Goal: Find specific page/section: Find specific page/section

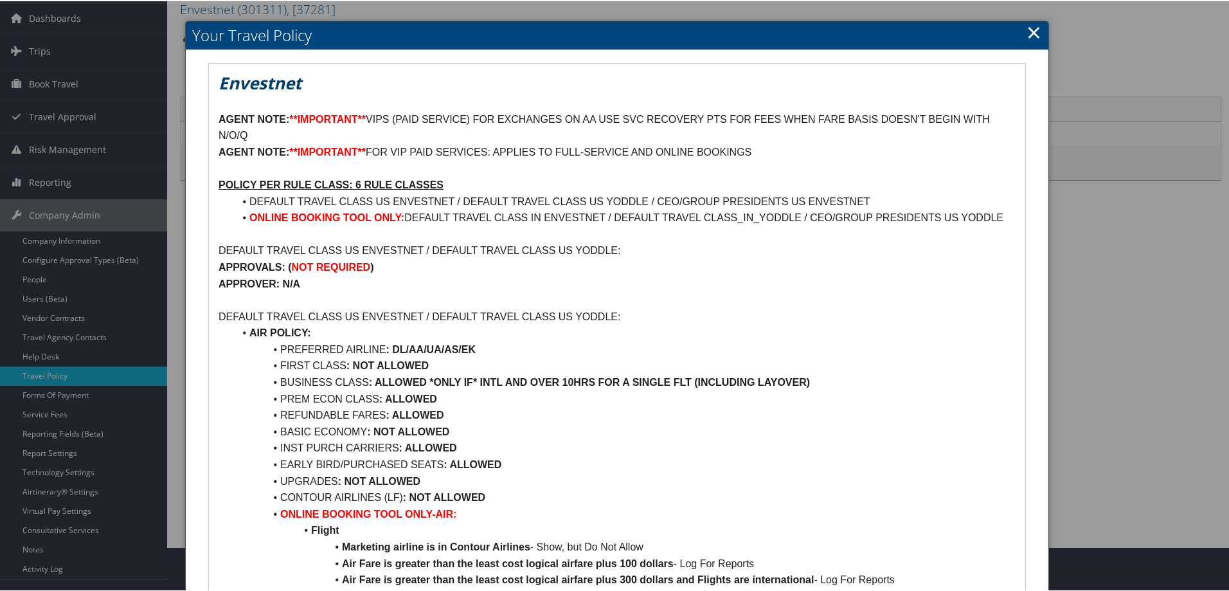
scroll to position [64, 0]
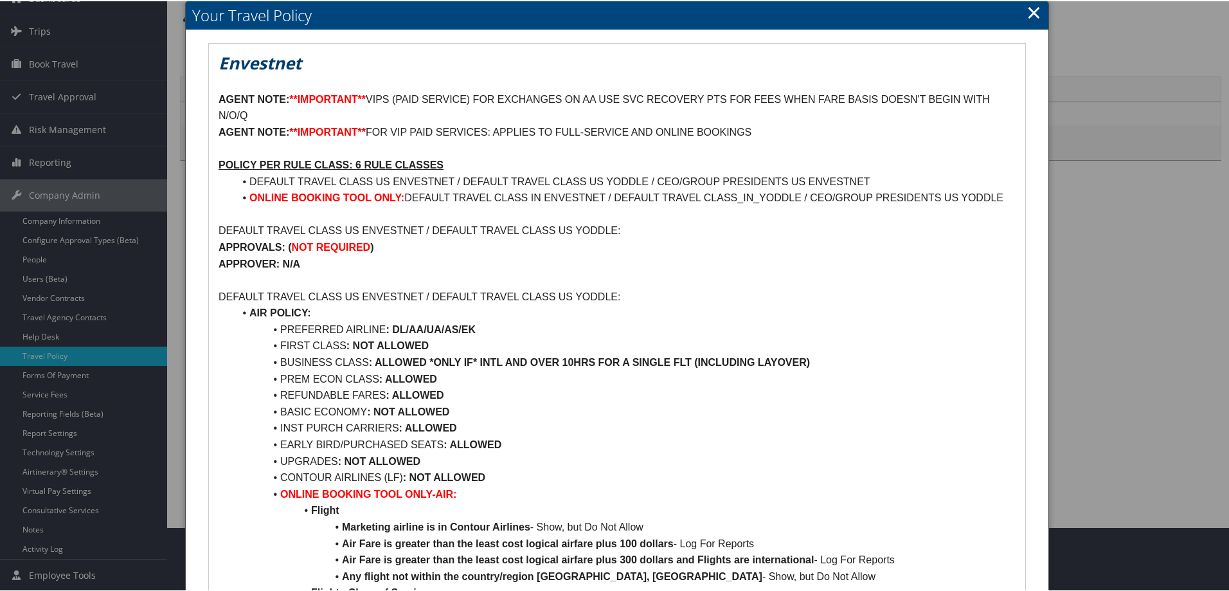
click at [1032, 16] on link "×" at bounding box center [1034, 11] width 15 height 26
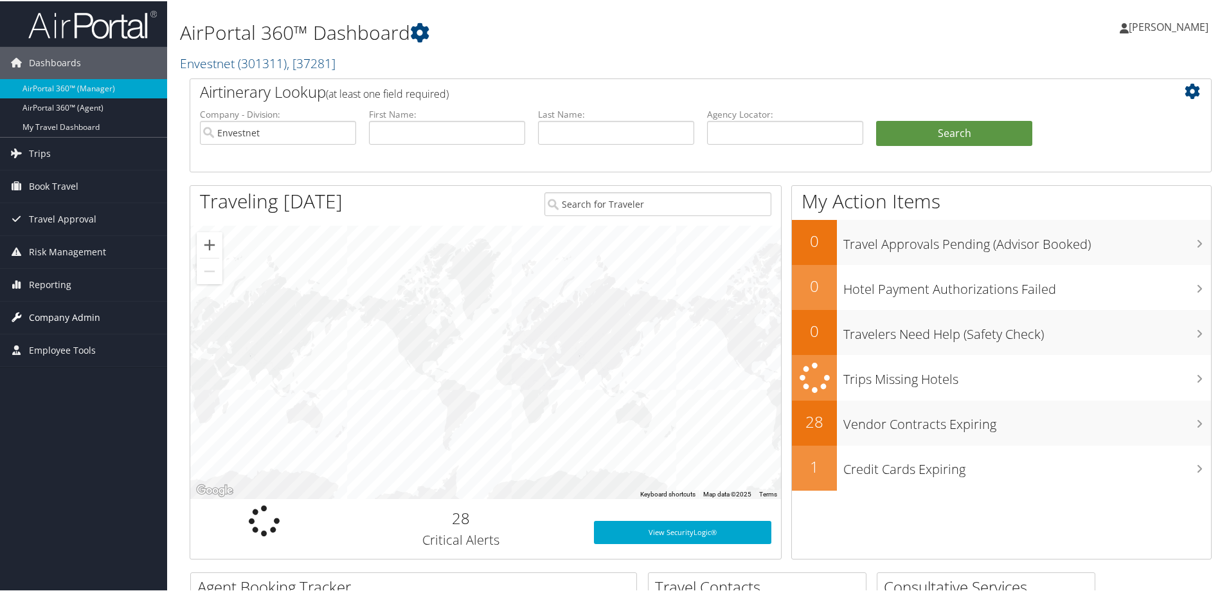
click at [82, 317] on span "Company Admin" at bounding box center [64, 316] width 71 height 32
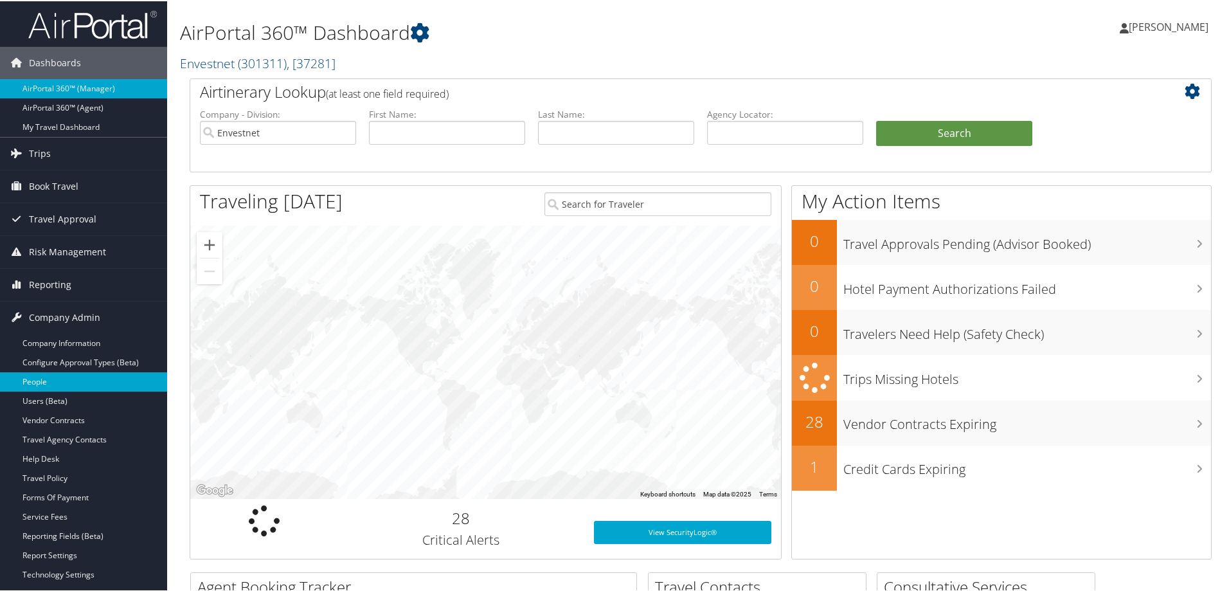
click at [50, 383] on link "People" at bounding box center [83, 380] width 167 height 19
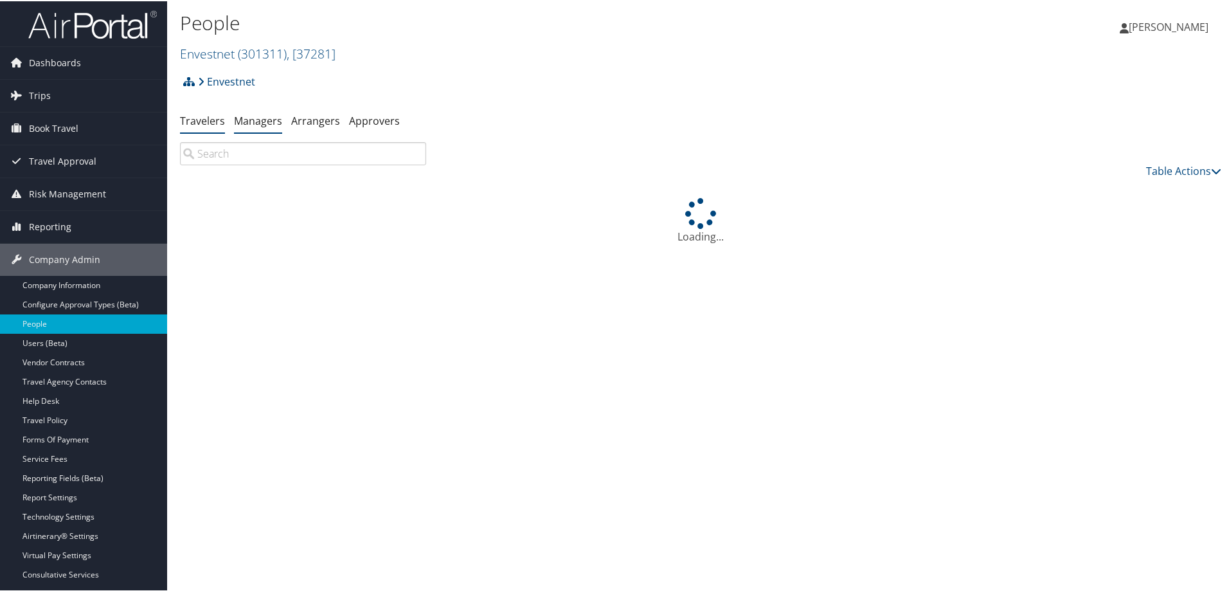
click at [241, 125] on link "Managers" at bounding box center [258, 120] width 48 height 14
